Goal: Information Seeking & Learning: Learn about a topic

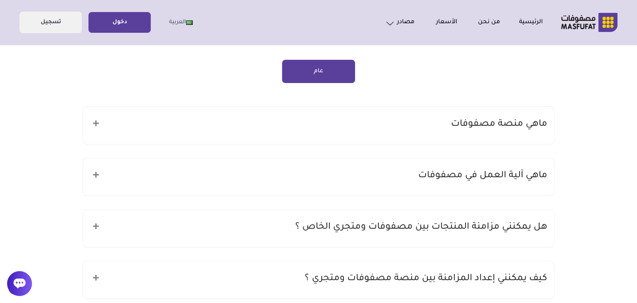
scroll to position [61, 0]
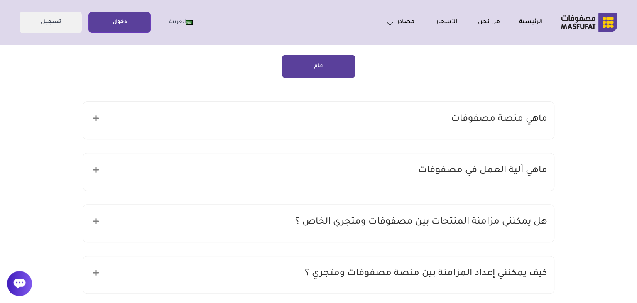
click at [93, 171] on icon at bounding box center [96, 169] width 6 height 7
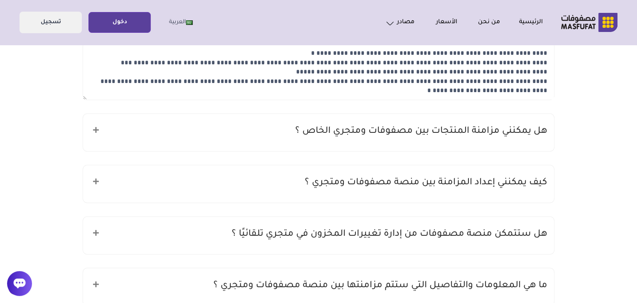
scroll to position [208, 0]
click at [93, 130] on icon at bounding box center [96, 129] width 6 height 7
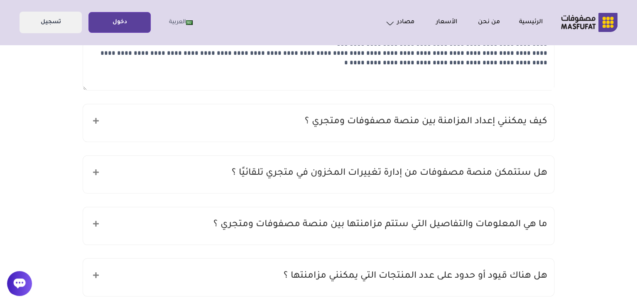
scroll to position [326, 0]
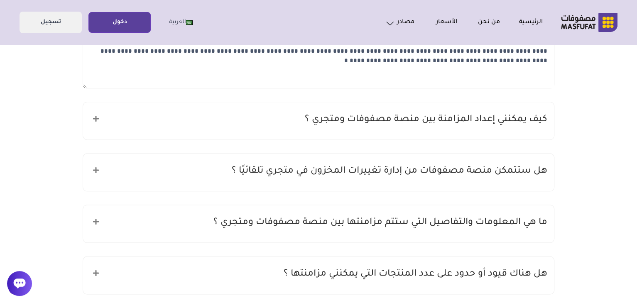
click at [97, 168] on icon at bounding box center [96, 170] width 6 height 7
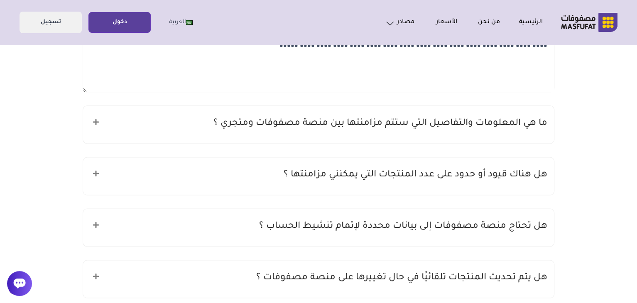
scroll to position [490, 0]
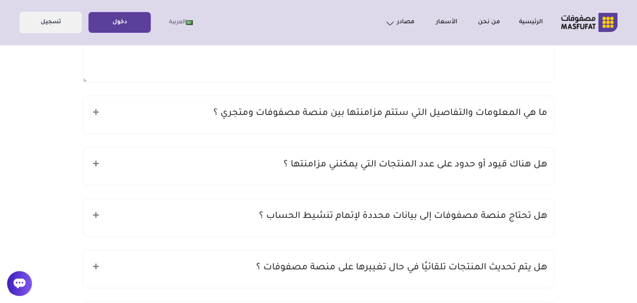
click at [98, 113] on icon at bounding box center [96, 112] width 6 height 7
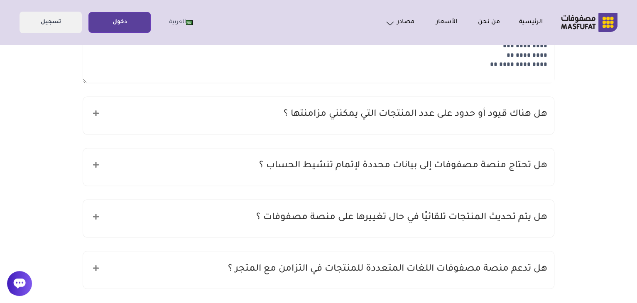
scroll to position [595, 0]
click at [96, 114] on icon at bounding box center [96, 114] width 6 height 7
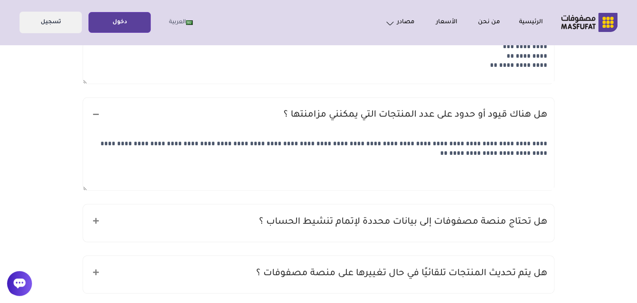
click at [98, 114] on icon at bounding box center [96, 114] width 6 height 7
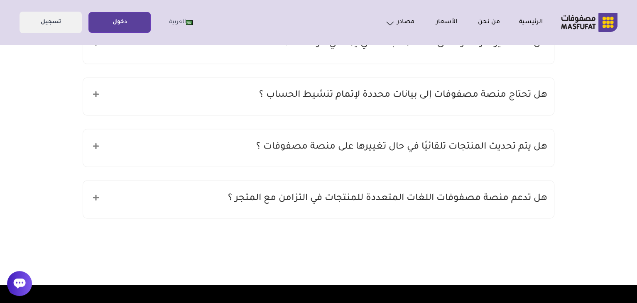
scroll to position [669, 0]
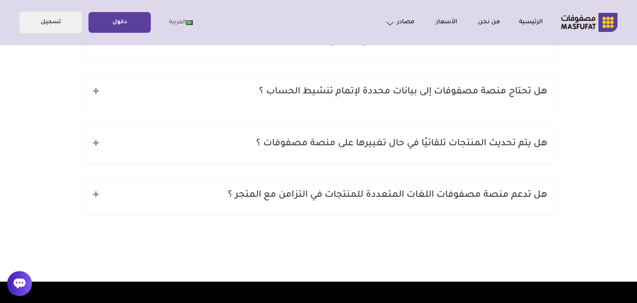
click at [95, 93] on icon at bounding box center [96, 91] width 6 height 7
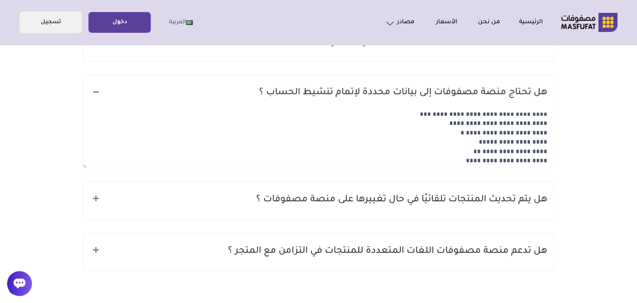
scroll to position [18, 0]
click at [95, 93] on icon at bounding box center [96, 91] width 6 height 7
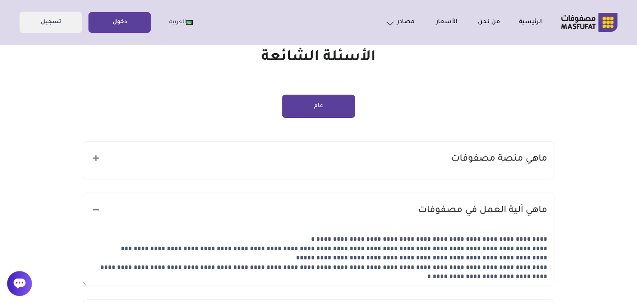
scroll to position [0, 0]
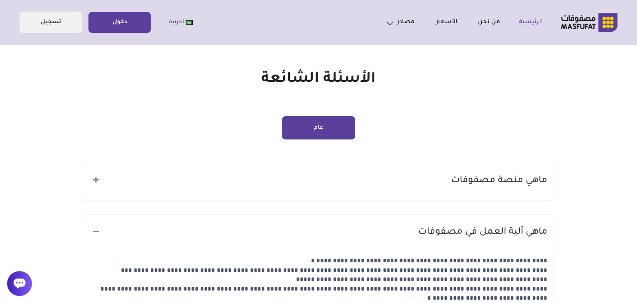
click at [531, 23] on link "الرئيسية" at bounding box center [521, 22] width 43 height 10
click at [276, 69] on h1 "الأسئلة الشائعة" at bounding box center [319, 79] width 472 height 27
